Goal: Check status: Check status

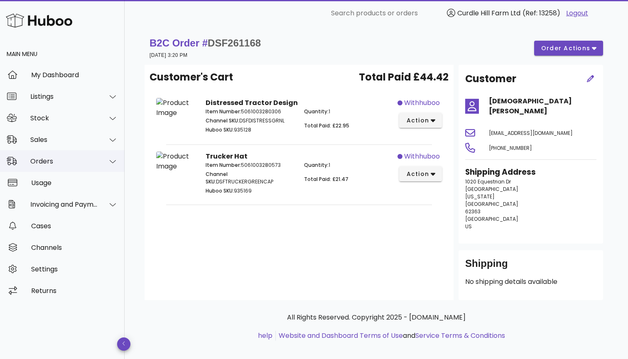
click at [56, 151] on div "Orders" at bounding box center [62, 161] width 125 height 22
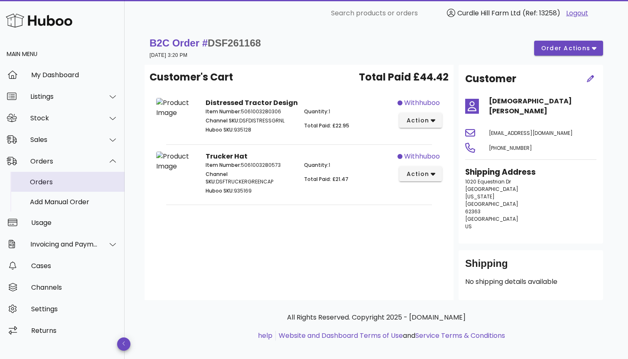
click at [56, 185] on div "Orders" at bounding box center [74, 182] width 88 height 8
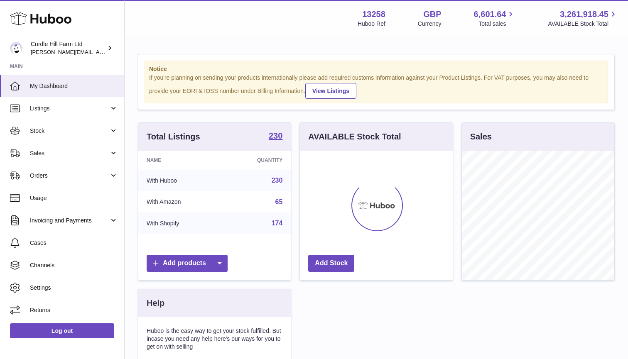
scroll to position [129, 153]
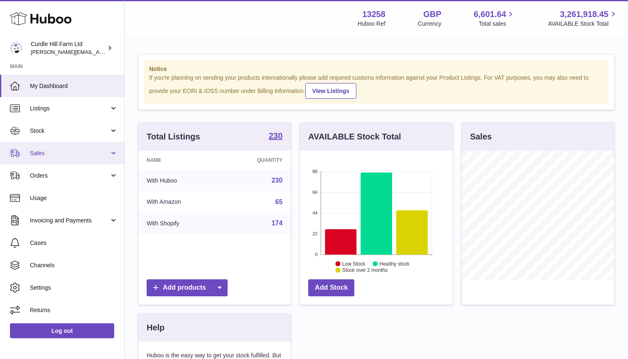
click at [38, 162] on link "Sales" at bounding box center [62, 153] width 124 height 22
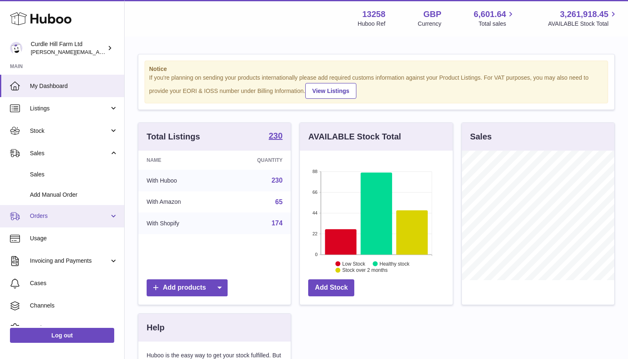
click at [38, 220] on link "Orders" at bounding box center [62, 216] width 124 height 22
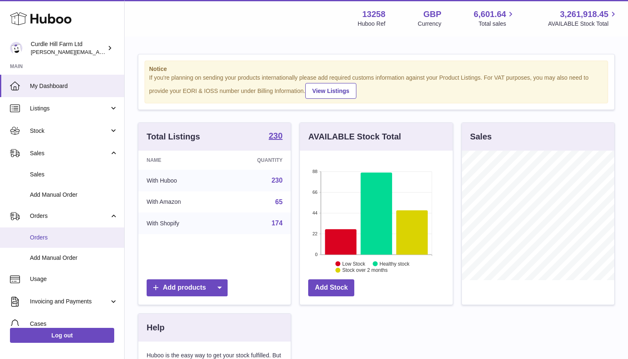
click at [39, 234] on span "Orders" at bounding box center [74, 238] width 88 height 8
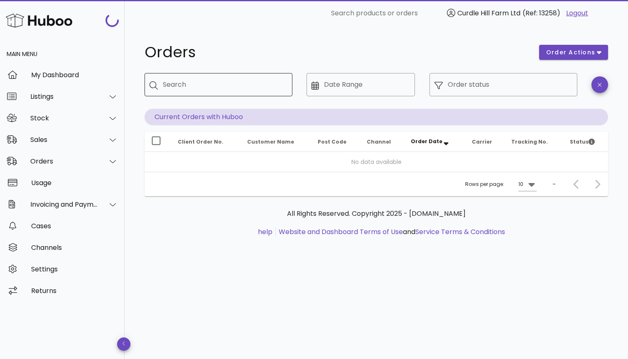
click at [192, 90] on input "Search" at bounding box center [224, 84] width 123 height 13
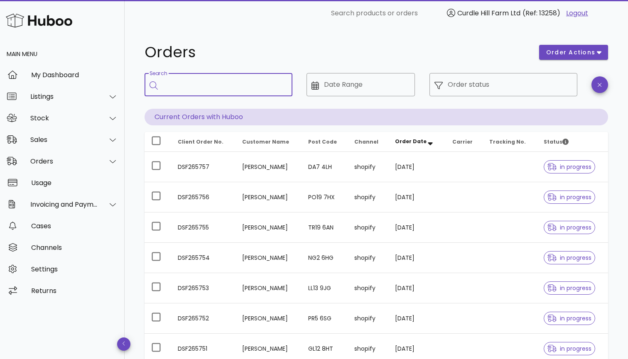
paste input "*********"
type input "*********"
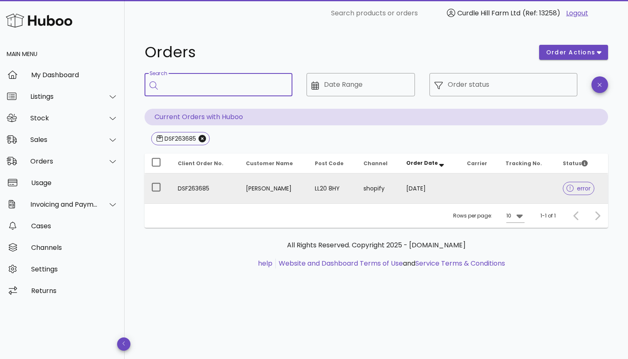
click at [204, 188] on td "DSF263685" at bounding box center [205, 188] width 68 height 30
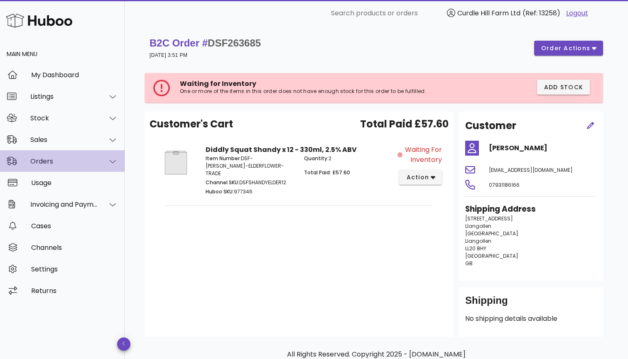
click at [76, 168] on div "Orders" at bounding box center [62, 161] width 125 height 22
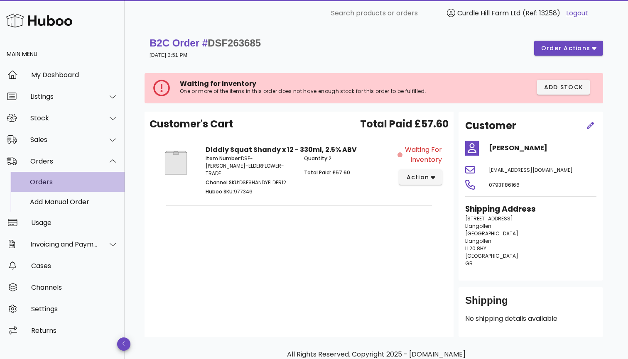
click at [74, 187] on div "Orders" at bounding box center [74, 182] width 88 height 18
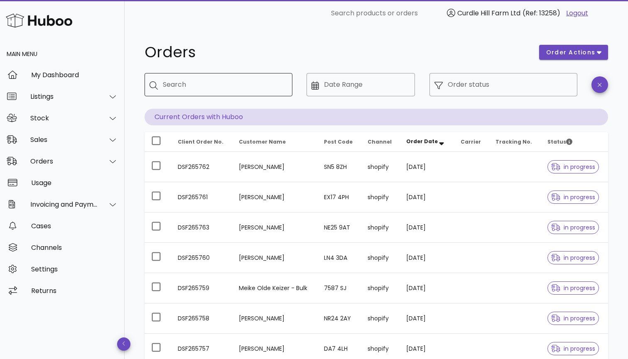
click at [238, 85] on input "Search" at bounding box center [224, 84] width 123 height 13
click at [74, 144] on div "Sales" at bounding box center [62, 140] width 125 height 22
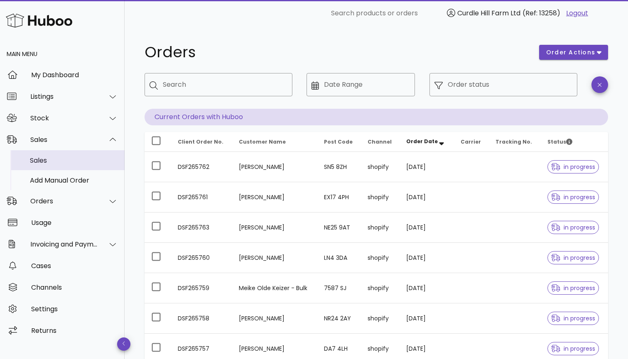
click at [73, 158] on div "Sales" at bounding box center [74, 160] width 88 height 8
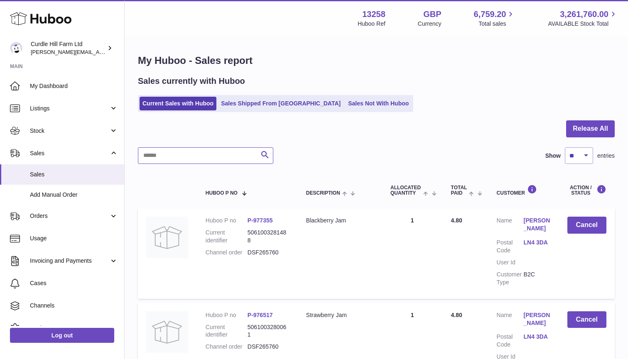
click at [171, 151] on input "text" at bounding box center [205, 155] width 135 height 17
type input "*"
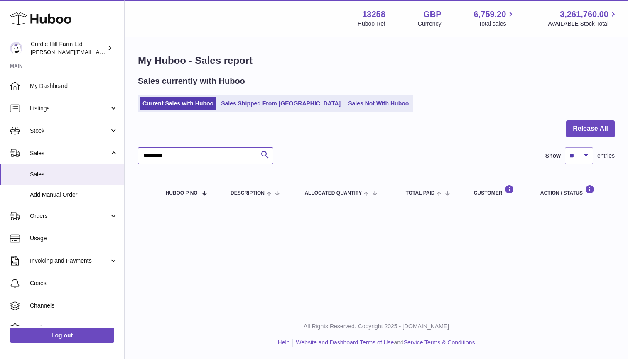
type input "*********"
click at [262, 154] on icon "submit" at bounding box center [265, 155] width 10 height 10
drag, startPoint x: 200, startPoint y: 156, endPoint x: 126, endPoint y: 155, distance: 74.3
click at [126, 155] on div "My Huboo - Sales report Sales currently with Huboo Current Sales with Huboo Sal…" at bounding box center [376, 131] width 503 height 188
click at [54, 214] on span "Orders" at bounding box center [69, 216] width 79 height 8
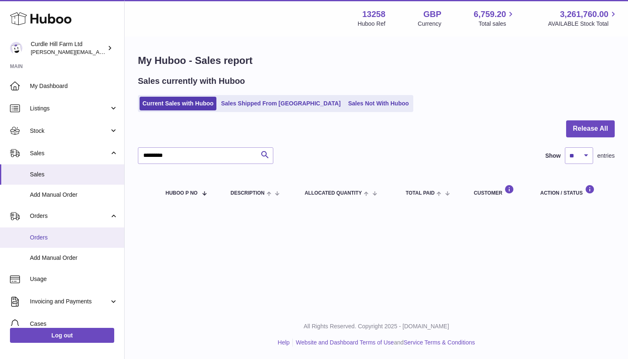
click at [54, 230] on link "Orders" at bounding box center [62, 237] width 124 height 20
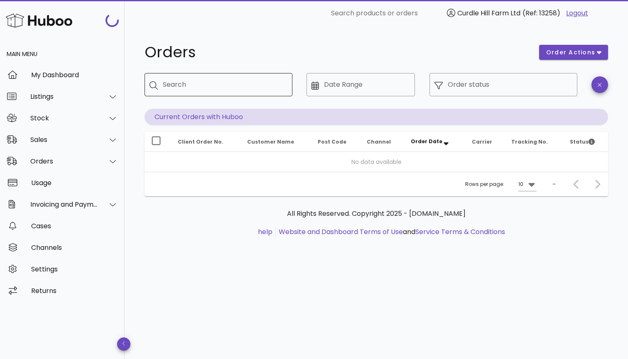
click at [187, 92] on div "Search" at bounding box center [224, 84] width 123 height 23
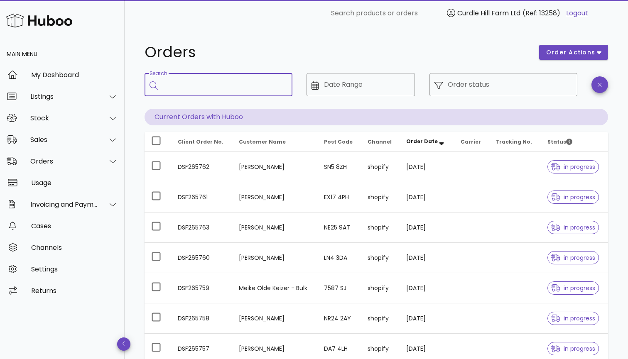
paste input "*********"
type input "*********"
